Goal: Register for event/course

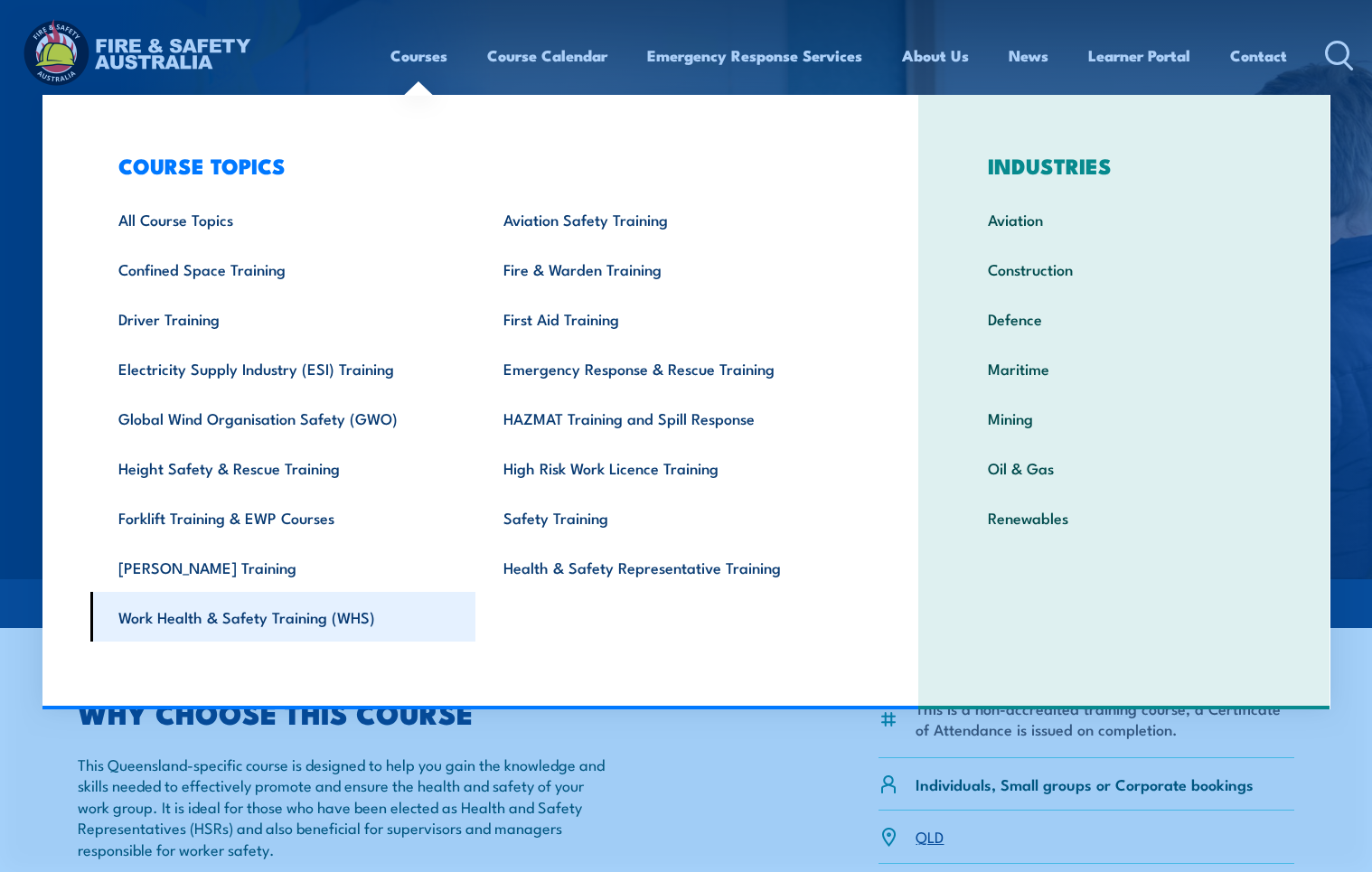
click at [305, 632] on link "Work Health & Safety Training (WHS)" at bounding box center [282, 617] width 386 height 49
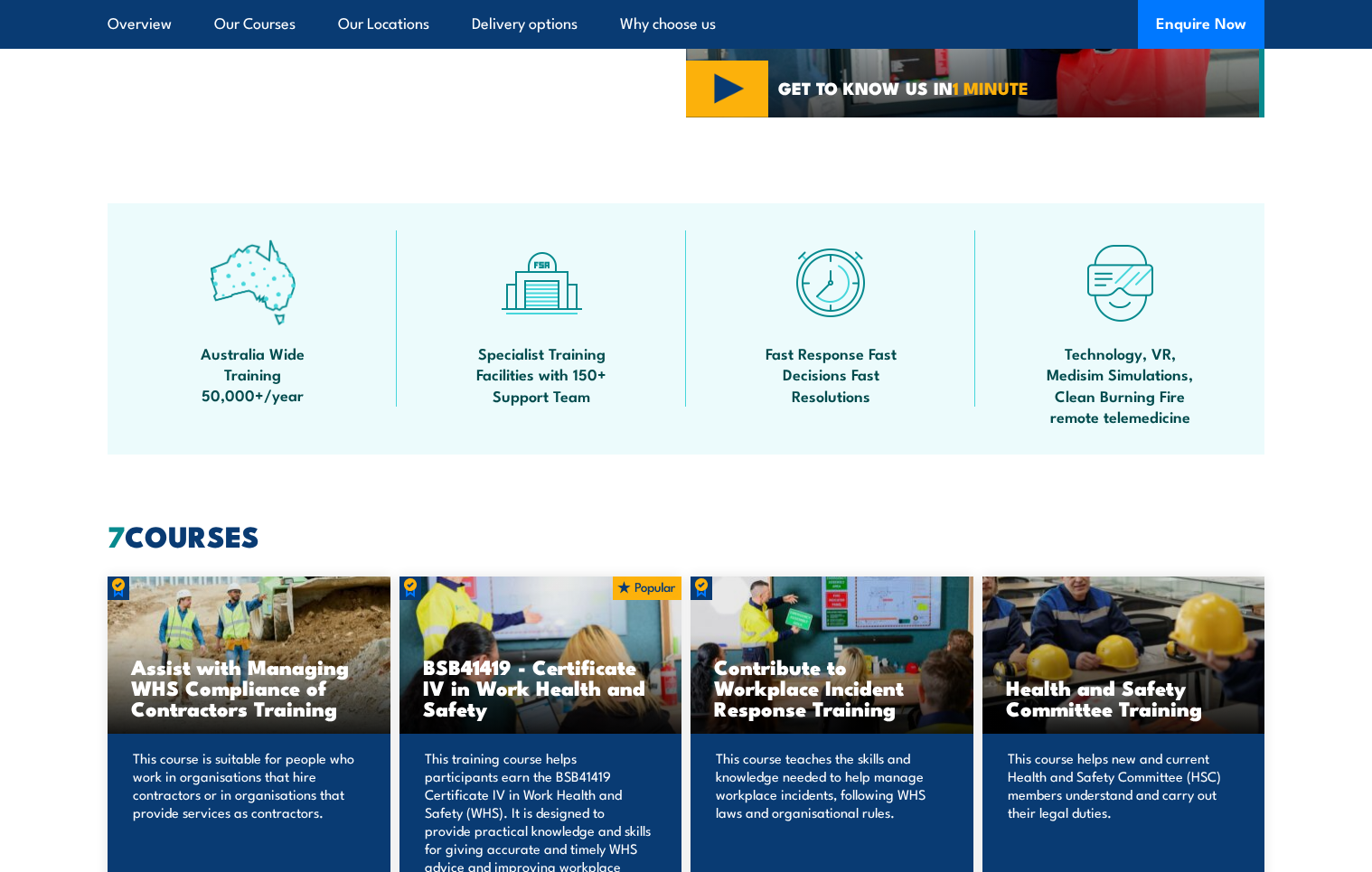
scroll to position [813, 0]
